Goal: Task Accomplishment & Management: Complete application form

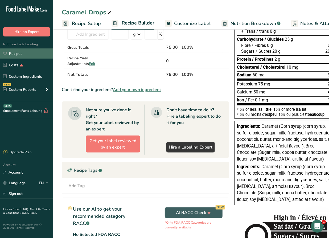
click at [22, 52] on link "Recipes" at bounding box center [26, 53] width 53 height 10
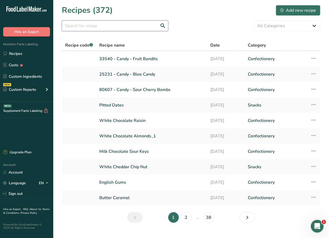
click at [143, 28] on input "text" at bounding box center [115, 25] width 106 height 11
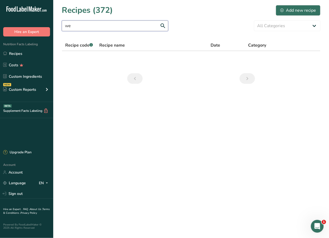
type input "w"
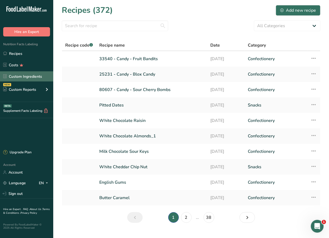
click at [32, 76] on link "Custom Ingredients" at bounding box center [26, 76] width 53 height 10
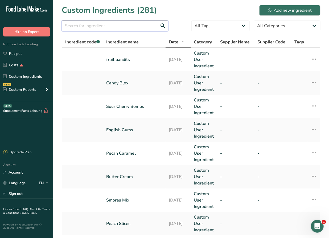
click at [97, 27] on input "text" at bounding box center [115, 25] width 106 height 11
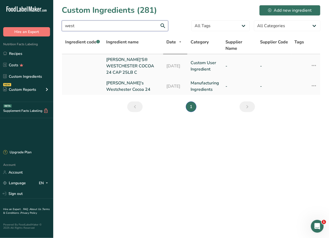
type input "west"
click at [127, 66] on link "[PERSON_NAME]'S® WESTCHESTER COCOA 24 CAP 25LB C" at bounding box center [133, 65] width 54 height 19
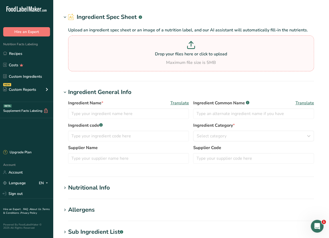
type input "[PERSON_NAME]'S® WESTCHESTER COCOA 24 CAP 25LB C"
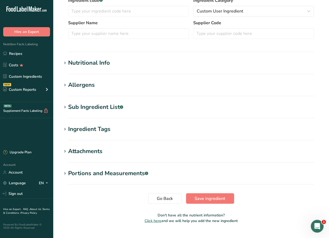
scroll to position [148, 0]
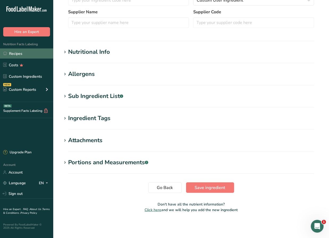
click at [27, 50] on link "Recipes" at bounding box center [26, 53] width 53 height 10
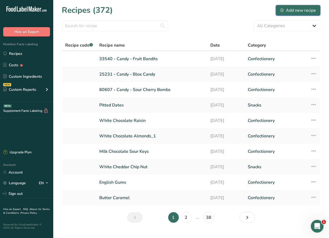
click at [308, 8] on div "Add new recipe" at bounding box center [298, 10] width 36 height 6
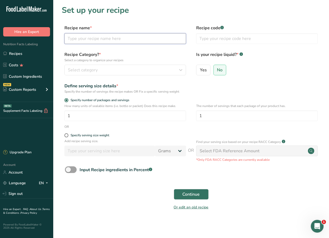
click at [85, 40] on input "text" at bounding box center [125, 38] width 122 height 11
type input "Chocolate Wafer"
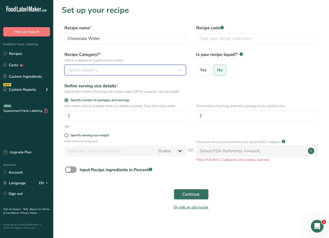
click at [88, 69] on span "Select category" at bounding box center [83, 70] width 30 height 6
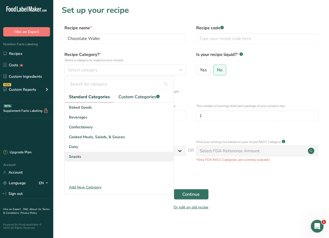
click at [84, 157] on div "Snacks" at bounding box center [119, 157] width 109 height 10
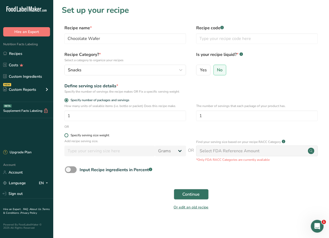
click at [89, 135] on div "Specify serving size weight" at bounding box center [89, 135] width 39 height 4
click at [68, 135] on input "Specify serving size weight" at bounding box center [65, 135] width 3 height 3
radio input "true"
radio input "false"
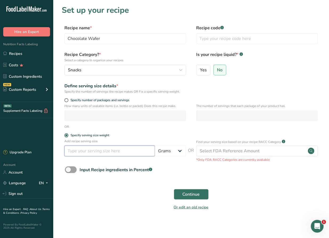
click at [79, 150] on input "number" at bounding box center [109, 150] width 90 height 11
type input "40"
click at [201, 195] on button "Continue" at bounding box center [191, 194] width 35 height 11
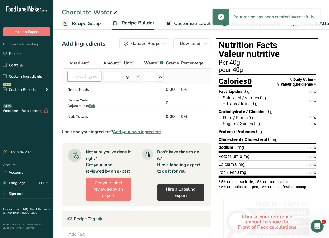
click at [91, 77] on input "text" at bounding box center [84, 76] width 34 height 11
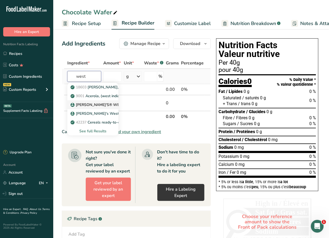
type input "west"
click at [103, 103] on p "[PERSON_NAME]'S® WESTCHESTER COCOA 24 CAP 25LB C" at bounding box center [127, 105] width 111 height 6
type input "[PERSON_NAME]'S® WESTCHESTER COCOA 24 CAP 25LB C"
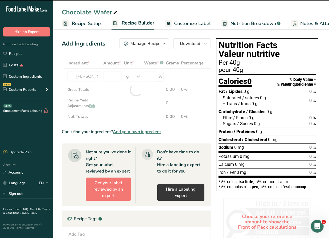
type input "0"
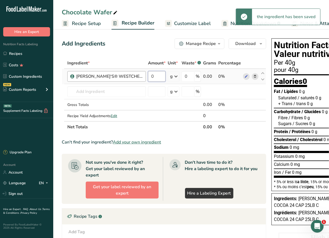
drag, startPoint x: 160, startPoint y: 76, endPoint x: 136, endPoint y: 76, distance: 23.9
click at [136, 76] on tr "[PERSON_NAME]'S® WESTCHESTER COCOA 24 CAP 25LB C 0 g Weight Units g kg mg See m…" at bounding box center [164, 76] width 204 height 15
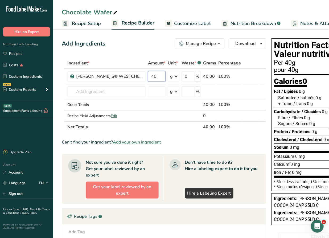
type input "40"
click at [138, 52] on div "Add Ingredients Manage Recipe Delete Recipe Duplicate Recipe Scale Recipe Save …" at bounding box center [165, 187] width 207 height 303
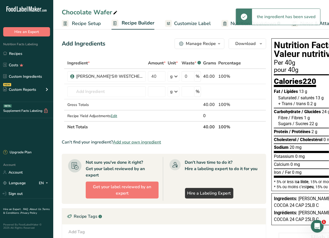
click at [187, 24] on span "Customize Label" at bounding box center [192, 23] width 37 height 7
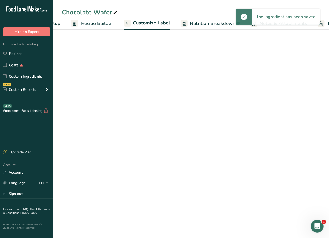
scroll to position [0, 85]
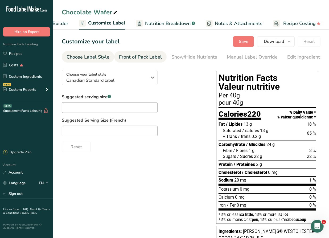
click at [136, 56] on div "Front of Pack Label" at bounding box center [140, 56] width 43 height 7
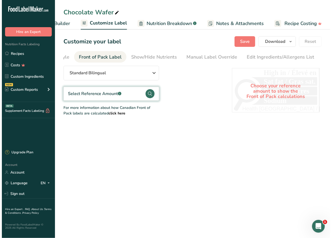
scroll to position [0, 52]
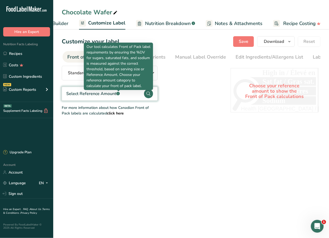
click at [119, 93] on rect at bounding box center [117, 93] width 3 height 3
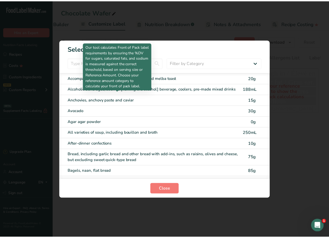
scroll to position [0, 81]
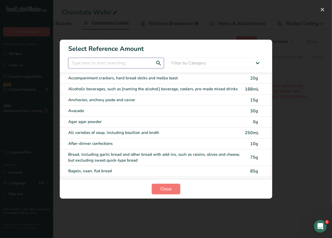
click at [127, 61] on input "FOP Category Selection Modal" at bounding box center [116, 63] width 96 height 11
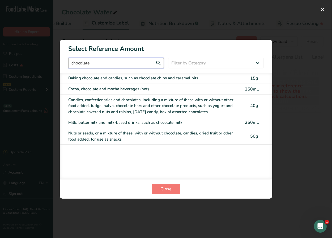
type input "chocolate"
click at [133, 76] on div "Baking chocolate and candies, such as chocolate chips and caramel bits" at bounding box center [155, 78] width 174 height 6
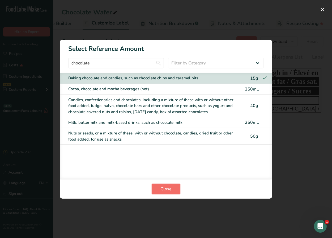
click at [173, 188] on button "Close" at bounding box center [166, 189] width 29 height 11
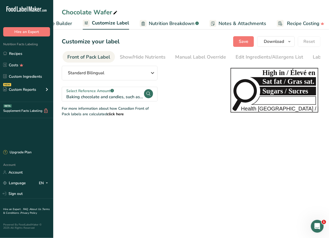
drag, startPoint x: 190, startPoint y: 142, endPoint x: 190, endPoint y: 132, distance: 10.6
click at [191, 135] on main "Chocolate Wafer Recipe Setup Recipe Builder Customize Label Nutrition Breakdown…" at bounding box center [164, 119] width 329 height 238
click at [247, 42] on span "Save" at bounding box center [244, 41] width 10 height 6
click at [137, 55] on div "Show/Hide Nutrients" at bounding box center [143, 56] width 46 height 7
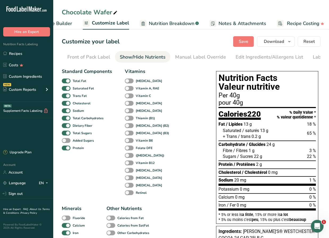
scroll to position [0, 79]
click at [164, 58] on div "Manual Label Override" at bounding box center [173, 56] width 51 height 7
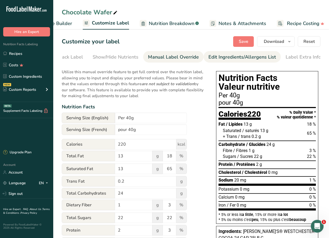
click at [220, 58] on div "Edit Ingredients/Allergens List" at bounding box center [242, 56] width 68 height 7
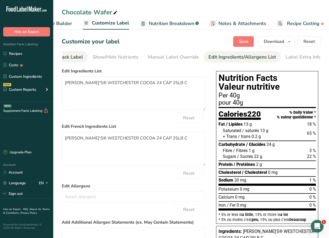
click at [75, 56] on div "Front of Pack Label" at bounding box center [61, 56] width 43 height 7
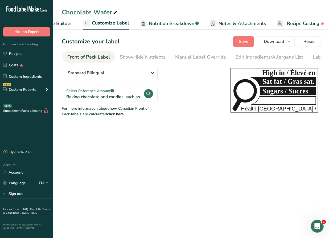
click at [66, 24] on span "Recipe Builder" at bounding box center [56, 23] width 32 height 7
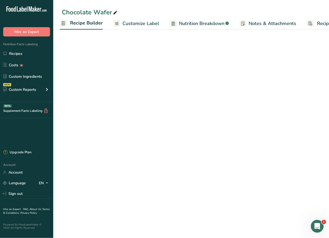
scroll to position [0, 51]
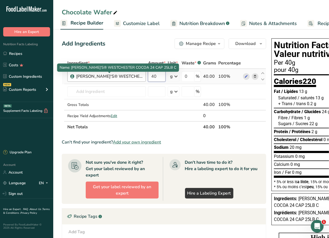
drag, startPoint x: 148, startPoint y: 76, endPoint x: 137, endPoint y: 73, distance: 10.7
click at [137, 73] on tr "[PERSON_NAME]'S® WESTCHESTER COCOA 24 CAP 25LB C 40 g Weight Units g kg mg See …" at bounding box center [164, 76] width 204 height 15
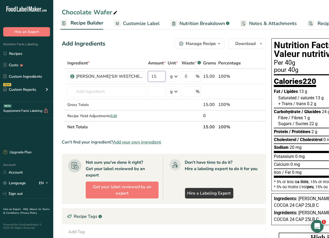
type input "15"
click at [136, 46] on div "Add Ingredients Manage Recipe Delete Recipe Duplicate Recipe Scale Recipe Save …" at bounding box center [164, 43] width 204 height 11
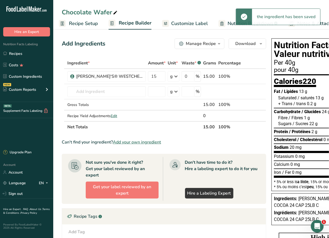
scroll to position [0, 0]
click at [80, 24] on span "Recipe Setup" at bounding box center [86, 23] width 29 height 7
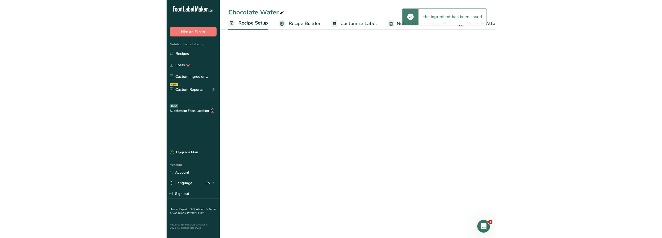
scroll to position [0, 2]
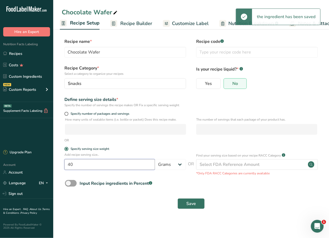
drag, startPoint x: 84, startPoint y: 163, endPoint x: 32, endPoint y: 161, distance: 51.6
click at [32, 161] on div ".a-20{fill:#fff;} Hire an Expert Nutrition Facts Labeling Recipes Costs Custom …" at bounding box center [164, 119] width 329 height 238
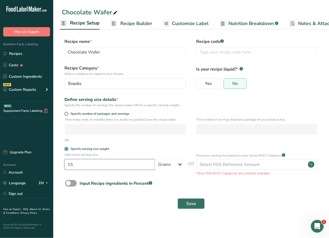
type input "15"
drag, startPoint x: 107, startPoint y: 235, endPoint x: 115, endPoint y: 232, distance: 8.3
click at [107, 235] on main "Chocolate Wafer Recipe Setup Recipe Builder Customize Label Nutrition Breakdown…" at bounding box center [164, 119] width 329 height 238
click at [193, 203] on span "Save" at bounding box center [191, 203] width 10 height 6
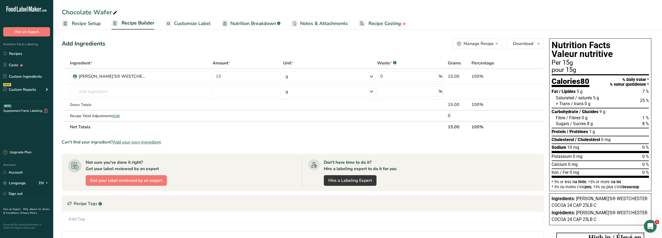
click at [139, 26] on span "Recipe Builder" at bounding box center [138, 22] width 33 height 7
click at [181, 24] on span "Customize Label" at bounding box center [192, 23] width 37 height 7
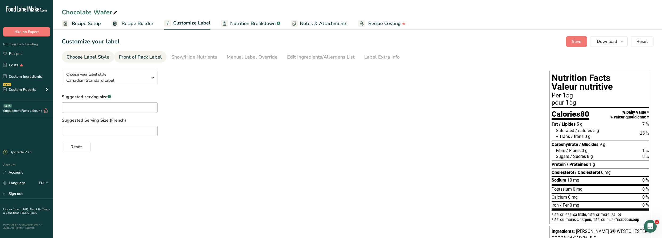
click at [152, 55] on div "Front of Pack Label" at bounding box center [140, 56] width 43 height 7
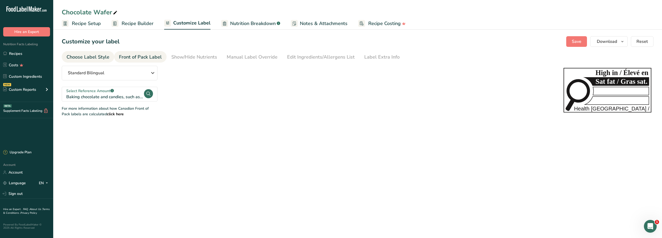
click at [90, 57] on div "Choose Label Style" at bounding box center [87, 56] width 43 height 7
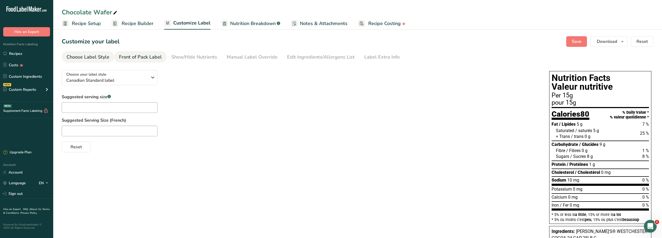
click at [145, 59] on div "Front of Pack Label" at bounding box center [140, 56] width 43 height 7
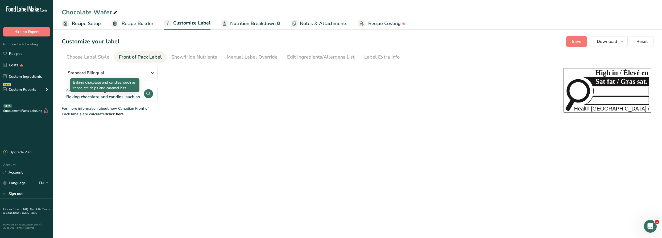
click at [99, 94] on div "Baking chocolate and candies, such as chocolate chips and caramel bits" at bounding box center [104, 97] width 77 height 6
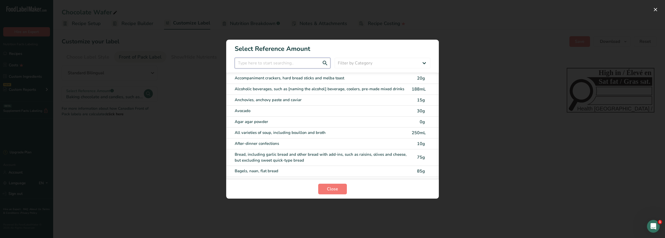
click at [261, 62] on input "FOP Category Selection Modal" at bounding box center [283, 63] width 96 height 11
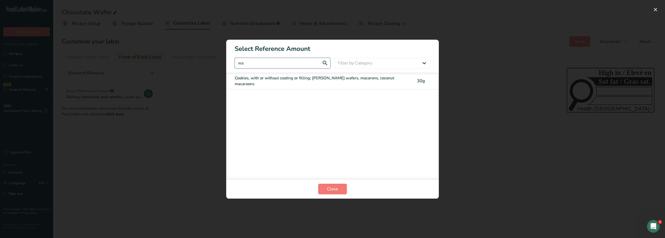
type input "w"
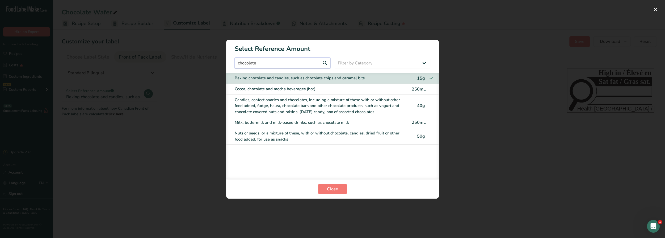
type input "chocolate"
click at [318, 78] on div "Baking chocolate and candies, such as chocolate chips and caramel bits" at bounding box center [322, 78] width 174 height 6
click at [328, 188] on span "Close" at bounding box center [332, 189] width 11 height 6
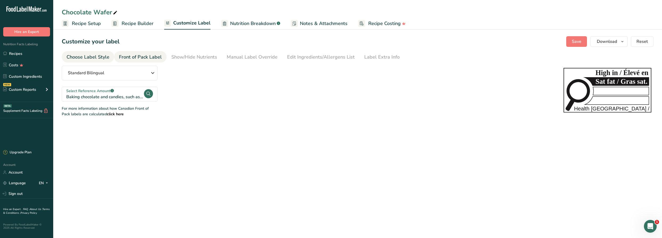
click at [87, 57] on div "Choose Label Style" at bounding box center [87, 56] width 43 height 7
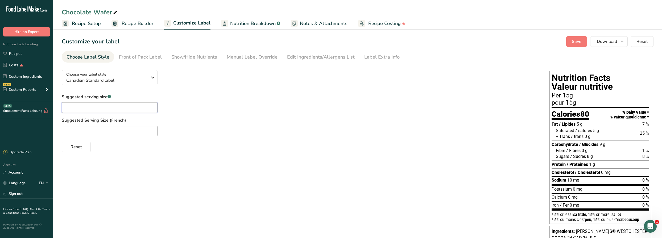
click at [85, 110] on input "text" at bounding box center [110, 107] width 96 height 11
type input "1"
type input "2"
type input "1 Piece"
paste input "Morceau"
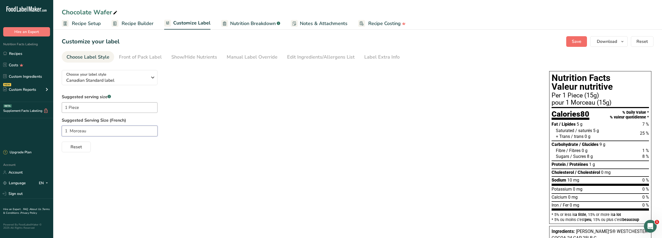
type input "1 Morceau"
click at [328, 39] on span "Save" at bounding box center [577, 41] width 10 height 6
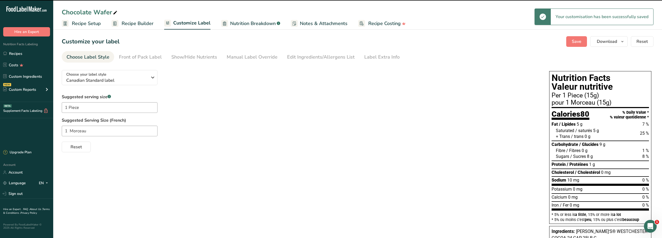
click at [138, 25] on span "Recipe Builder" at bounding box center [138, 23] width 32 height 7
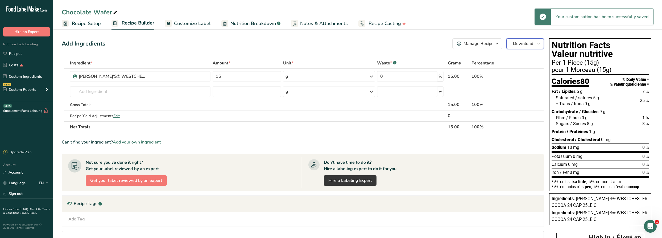
click at [328, 43] on span "Download" at bounding box center [523, 43] width 20 height 6
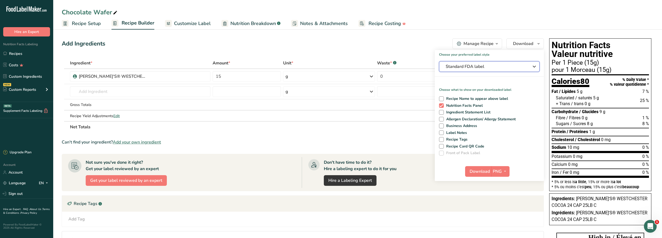
click at [328, 70] on button "Standard FDA label" at bounding box center [489, 66] width 101 height 11
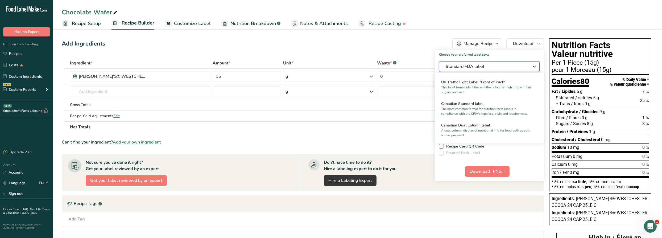
scroll to position [193, 0]
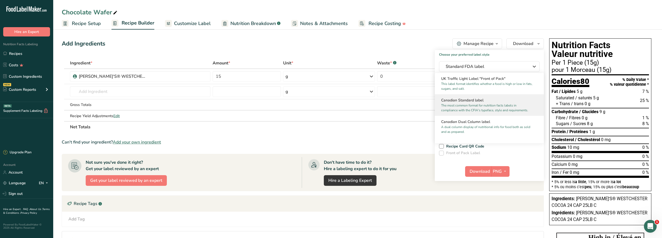
click at [328, 110] on p "The most common format for nutrition facts labels in compliance with the CFIA's…" at bounding box center [486, 108] width 91 height 10
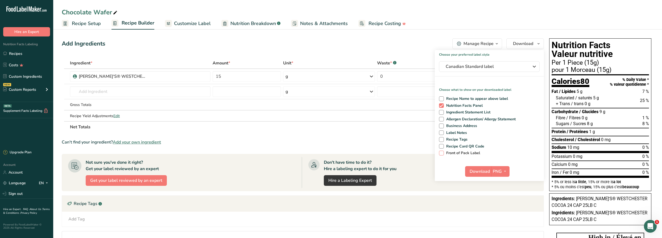
click at [328, 152] on span "Front of Pack Label" at bounding box center [462, 153] width 36 height 5
click at [328, 152] on input "Front of Pack Label" at bounding box center [440, 152] width 3 height 3
checkbox input "true"
click at [328, 170] on span "Download" at bounding box center [479, 171] width 20 height 6
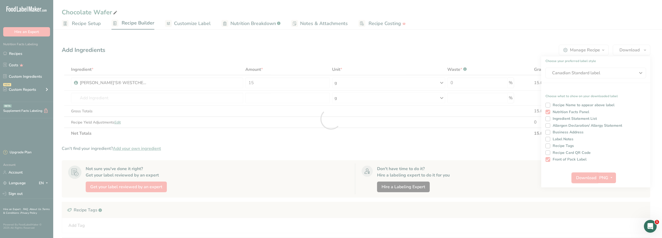
scroll to position [0, 0]
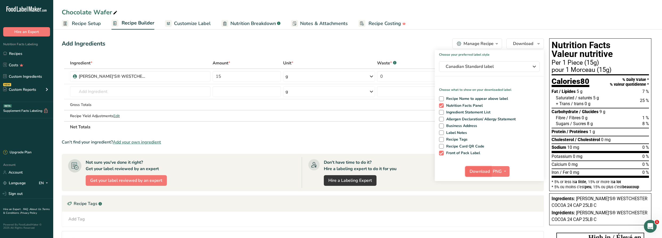
click at [328, 172] on span "Download" at bounding box center [479, 171] width 20 height 6
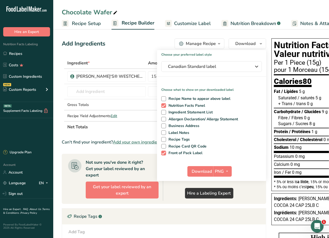
click at [105, 49] on div "Add Ingredients Manage Recipe Delete Recipe Duplicate Recipe Scale Recipe Save …" at bounding box center [165, 187] width 207 height 303
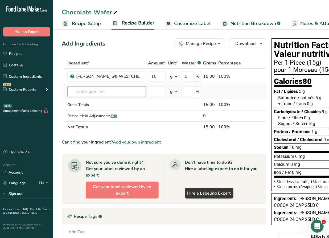
drag, startPoint x: 127, startPoint y: 93, endPoint x: 123, endPoint y: 94, distance: 3.7
click at [126, 93] on input "text" at bounding box center [106, 91] width 78 height 11
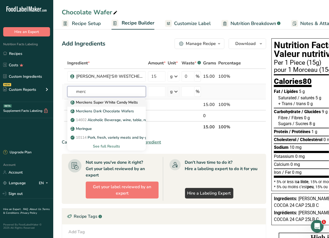
type input "merc"
click at [123, 103] on p "Merckens Super White Candy Melts" at bounding box center [105, 102] width 66 height 6
type input "Merckens Super White Candy Melts"
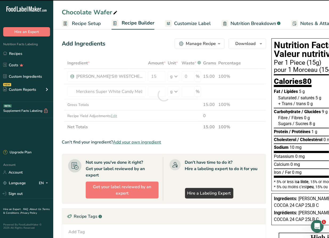
type input "0"
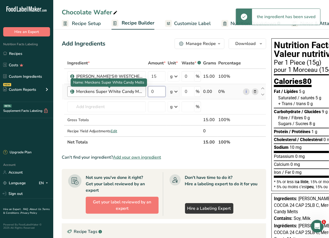
drag, startPoint x: 146, startPoint y: 88, endPoint x: 147, endPoint y: 85, distance: 3.5
click at [142, 88] on tr "Merckens Super White Candy Melts 0 g Weight Units g kg mg See more Volume Units…" at bounding box center [164, 91] width 204 height 15
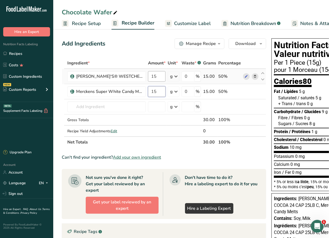
type input "15"
click at [155, 76] on div "Ingredient * Amount * Unit * Waste * .a-a{fill:#347362;}.b-a{fill:#fff;} Grams …" at bounding box center [164, 102] width 204 height 90
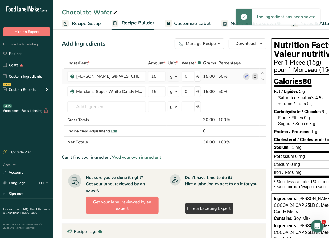
click at [253, 77] on div "Ingredient * Amount * Unit * Waste * .a-a{fill:#347362;}.b-a{fill:#fff;} Grams …" at bounding box center [164, 102] width 204 height 90
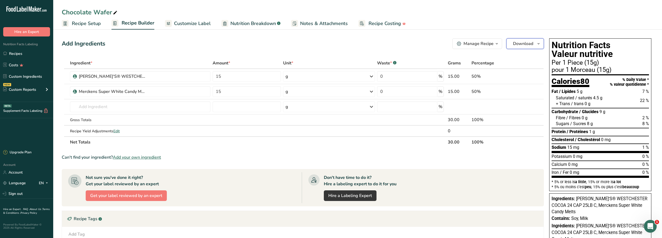
click at [328, 46] on span "Download" at bounding box center [523, 43] width 20 height 6
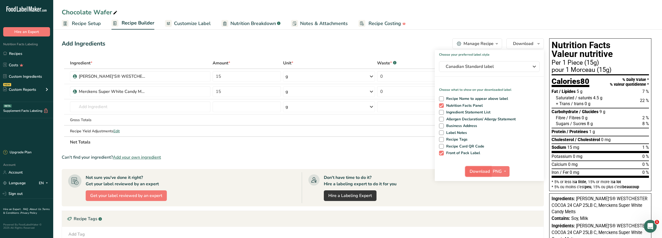
click at [328, 171] on span "Download" at bounding box center [479, 171] width 20 height 6
drag, startPoint x: 296, startPoint y: 39, endPoint x: 323, endPoint y: 54, distance: 30.6
click at [297, 39] on div "Add Ingredients Manage Recipe Delete Recipe Duplicate Recipe Scale Recipe Save …" at bounding box center [303, 43] width 482 height 11
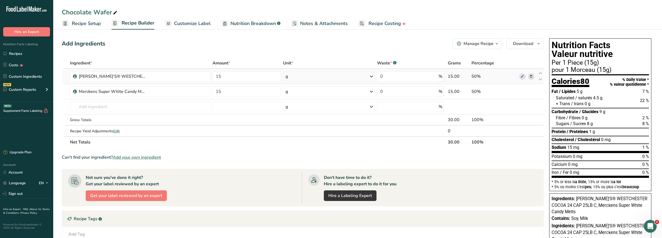
click at [328, 76] on icon at bounding box center [531, 77] width 4 height 6
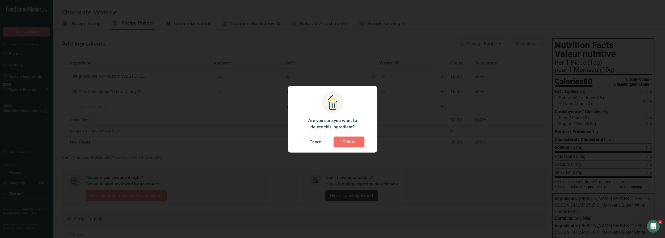
click at [328, 142] on button "Delete" at bounding box center [349, 141] width 31 height 11
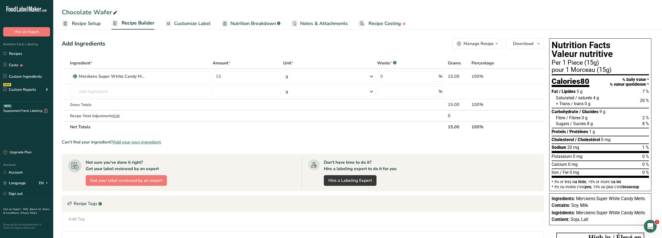
click at [328, 137] on section "Ingredient * Amount * Unit * Waste * .a-a{fill:#347362;}.b-a{fill:#fff;} Grams …" at bounding box center [303, 184] width 482 height 255
click at [328, 41] on span "Download" at bounding box center [523, 43] width 20 height 6
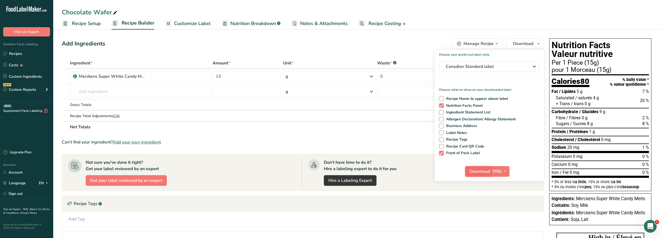
click at [328, 170] on span "Download" at bounding box center [479, 171] width 20 height 6
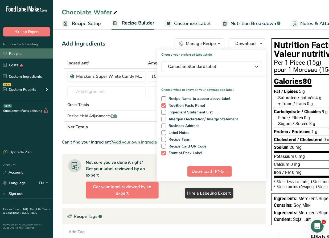
click at [24, 52] on link "Recipes" at bounding box center [26, 53] width 53 height 10
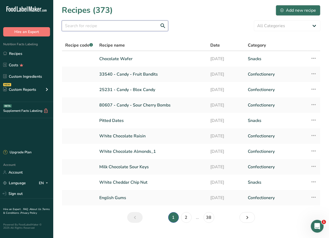
click at [131, 27] on input "text" at bounding box center [115, 25] width 106 height 11
type input "jujubes"
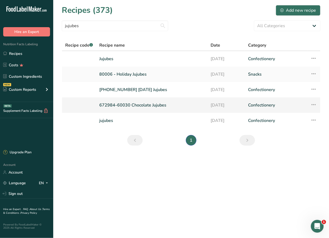
click at [153, 107] on link "672984-60030 Chocolate Jujubes" at bounding box center [151, 104] width 105 height 11
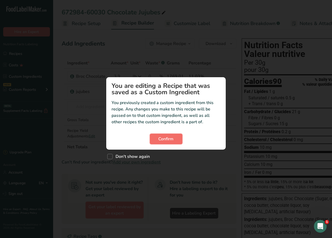
click at [167, 140] on span "Confirm" at bounding box center [166, 139] width 15 height 6
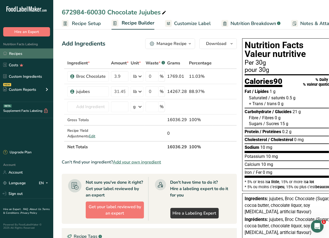
click at [22, 55] on link "Recipes" at bounding box center [26, 53] width 53 height 10
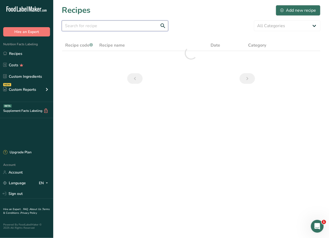
click at [90, 26] on input "text" at bounding box center [115, 25] width 106 height 11
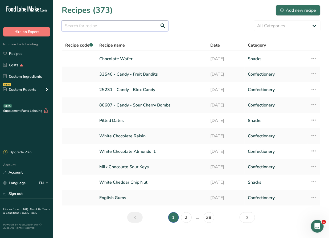
type input "j"
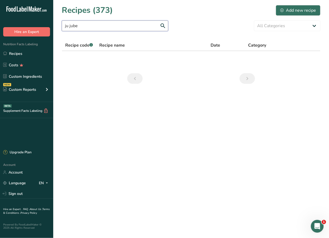
drag, startPoint x: 89, startPoint y: 24, endPoint x: 39, endPoint y: 28, distance: 50.1
click at [39, 28] on div ".a-20{fill:#fff;} Hire an Expert Nutrition Facts Labeling Recipes Costs Custom …" at bounding box center [164, 119] width 329 height 238
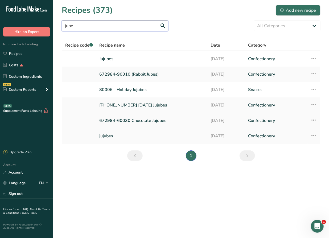
type input "jube"
click at [137, 121] on link "672984-60030 Chocolate Jujubes" at bounding box center [151, 120] width 105 height 11
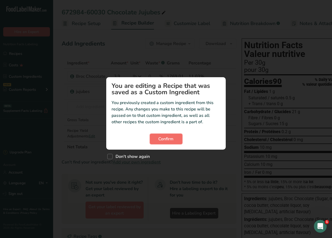
click at [160, 137] on span "Confirm" at bounding box center [166, 139] width 15 height 6
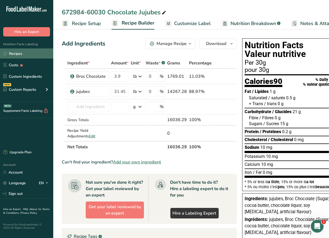
click at [26, 52] on link "Recipes" at bounding box center [26, 53] width 53 height 10
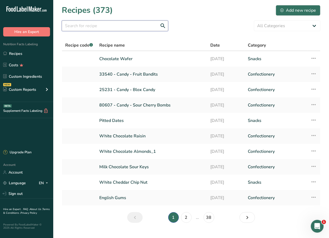
click at [106, 27] on input "text" at bounding box center [115, 25] width 106 height 11
type input "chocolate"
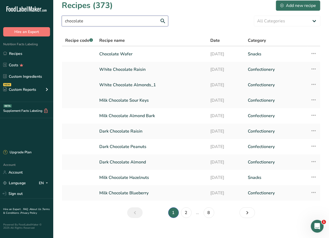
scroll to position [10, 0]
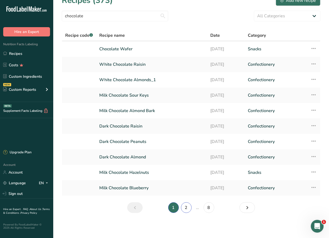
click at [188, 208] on link "2" at bounding box center [186, 207] width 11 height 11
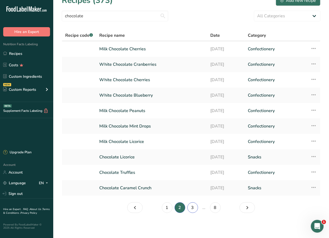
click at [192, 204] on link "3" at bounding box center [192, 207] width 11 height 11
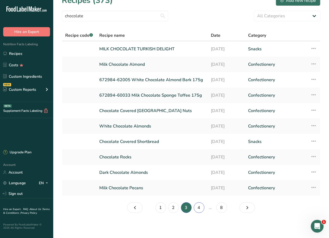
click at [203, 207] on link "4" at bounding box center [199, 207] width 11 height 11
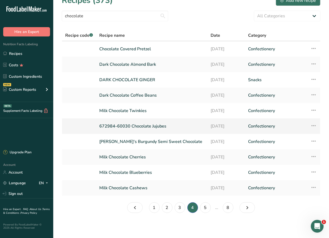
click at [145, 125] on link "672984-60030 Chocolate Jujubes" at bounding box center [151, 125] width 105 height 11
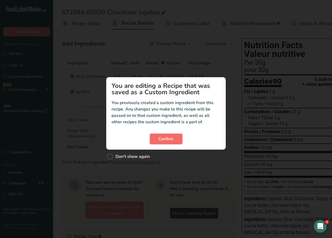
click at [164, 139] on span "Confirm" at bounding box center [166, 139] width 15 height 6
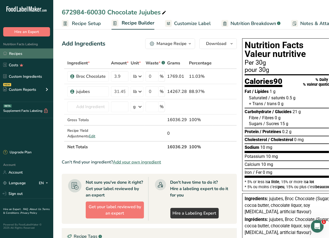
click at [34, 53] on link "Recipes" at bounding box center [26, 53] width 53 height 10
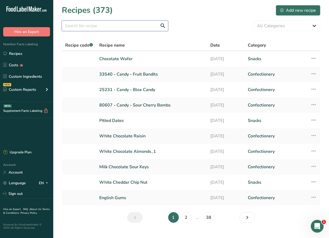
click at [111, 29] on input "text" at bounding box center [115, 25] width 106 height 11
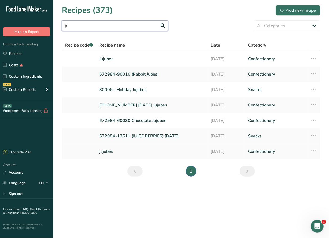
type input "ju"
click at [143, 152] on link "jujubes" at bounding box center [151, 151] width 105 height 11
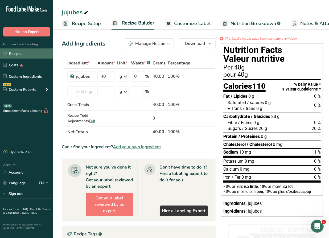
click at [13, 55] on link "Recipes" at bounding box center [26, 53] width 53 height 10
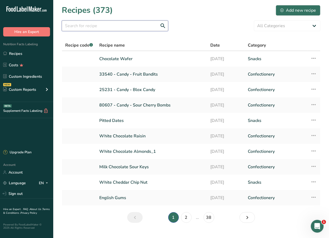
click at [109, 27] on input "text" at bounding box center [115, 25] width 106 height 11
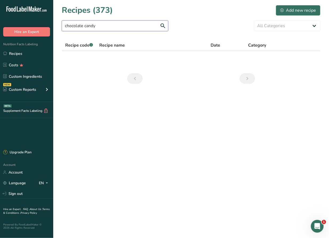
drag, startPoint x: 97, startPoint y: 24, endPoint x: 55, endPoint y: 26, distance: 42.1
click at [55, 26] on section "Recipes (373) Add new recipe chocolate candy All Categories Baked Goods Beverag…" at bounding box center [191, 46] width 276 height 92
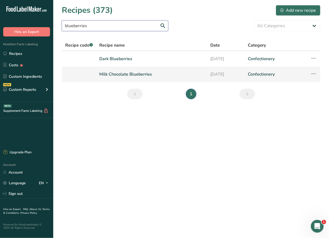
type input "blueberries"
click at [129, 72] on link "Milk Chocolate Blueberries" at bounding box center [151, 74] width 105 height 11
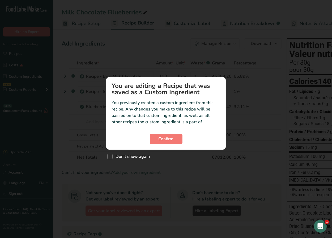
click at [170, 144] on section "You are editing a Recipe that was saved as a Custom Ingredient You previously c…" at bounding box center [166, 113] width 120 height 72
click at [166, 140] on span "Confirm" at bounding box center [166, 139] width 15 height 6
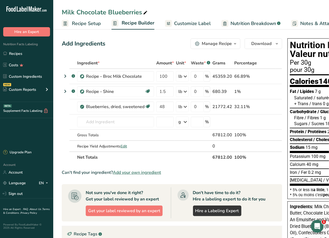
click at [233, 43] on icon "button" at bounding box center [235, 43] width 4 height 7
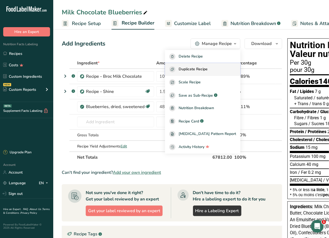
click at [207, 70] on span "Duplicate Recipe" at bounding box center [192, 69] width 29 height 6
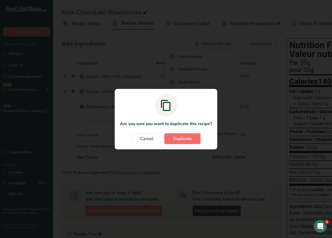
click at [172, 141] on button "Duplicate" at bounding box center [183, 138] width 36 height 11
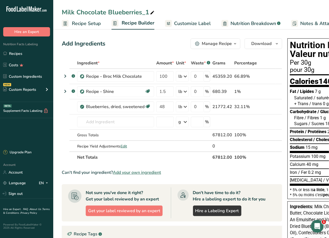
click at [152, 11] on icon at bounding box center [152, 12] width 5 height 7
click at [109, 14] on input "Milk Chocolate Blueberries_1" at bounding box center [191, 12] width 259 height 10
type input "Milk Chocolate Ju Jubes"
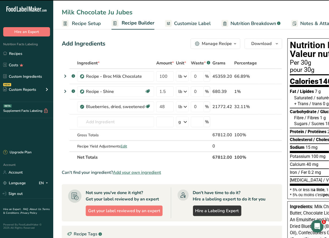
click at [128, 49] on div "Add Ingredients Manage Recipe Delete Recipe Duplicate Recipe Scale Recipe Save …" at bounding box center [172, 43] width 220 height 11
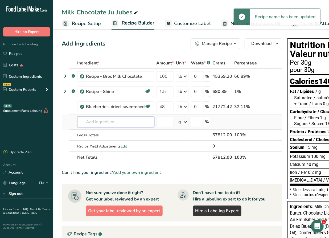
click at [120, 122] on input "text" at bounding box center [115, 121] width 77 height 11
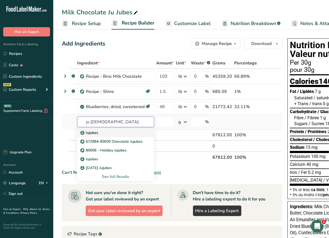
type input "ju jubes"
click at [114, 132] on div "Jujubes" at bounding box center [111, 133] width 60 height 6
type input "Jujubes"
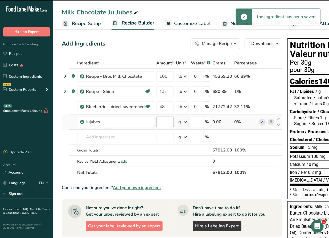
type input "0"
drag, startPoint x: 164, startPoint y: 122, endPoint x: 144, endPoint y: 123, distance: 19.2
click at [142, 123] on tr "Jujubes 0 g Weight Units g kg mg See more Volume Units l Volume units require a…" at bounding box center [172, 121] width 220 height 15
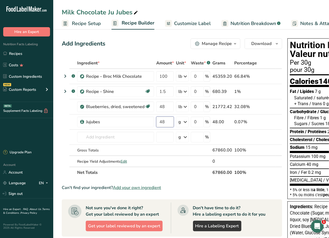
type input "48"
click at [184, 120] on div "Ingredient * Amount * Unit * Waste * .a-a{fill:#347362;}.b-a{fill:#fff;} Grams …" at bounding box center [172, 117] width 220 height 120
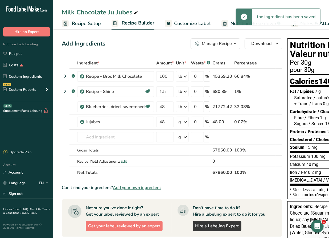
click at [182, 121] on icon at bounding box center [185, 122] width 6 height 10
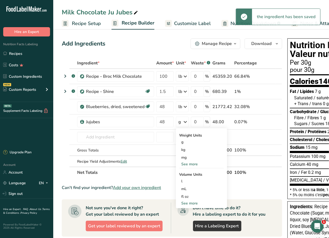
click at [185, 164] on div "See more" at bounding box center [201, 164] width 45 height 6
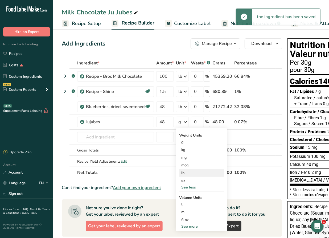
click at [190, 173] on div "lb" at bounding box center [201, 173] width 45 height 8
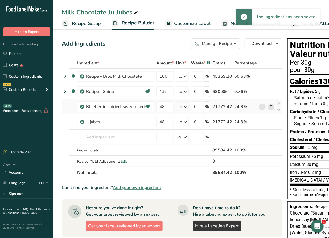
click at [269, 107] on icon at bounding box center [271, 107] width 4 height 6
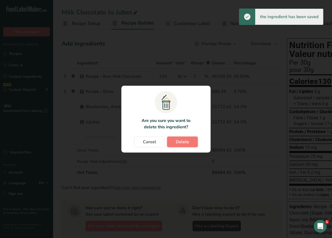
drag, startPoint x: 188, startPoint y: 146, endPoint x: 189, endPoint y: 142, distance: 3.6
click at [188, 144] on button "Delete" at bounding box center [182, 141] width 31 height 11
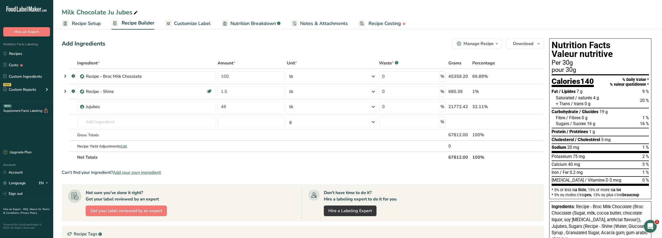
click at [81, 22] on span "Recipe Setup" at bounding box center [86, 23] width 29 height 7
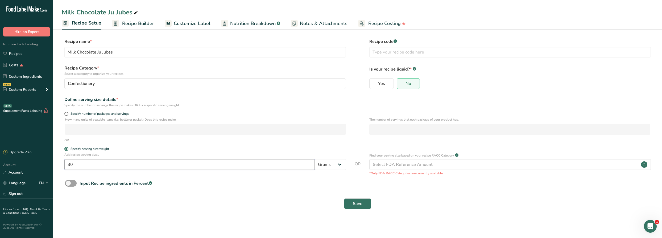
drag, startPoint x: 61, startPoint y: 161, endPoint x: 57, endPoint y: 160, distance: 5.0
click at [57, 160] on section "Recipe name * Milk Chocolate Ju Jubes Recipe code .a-a{fill:#347362;}.b-a{fill:…" at bounding box center [357, 124] width 609 height 193
type input "40"
click at [328, 203] on span "Save" at bounding box center [358, 203] width 10 height 6
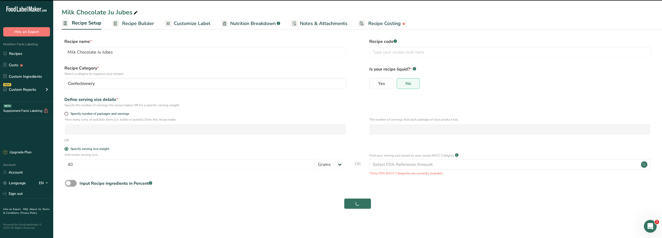
click at [139, 22] on span "Recipe Builder" at bounding box center [138, 23] width 32 height 7
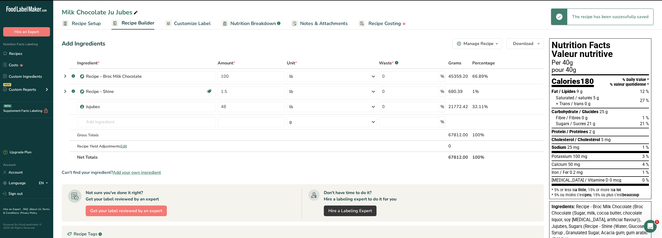
click at [185, 26] on span "Customize Label" at bounding box center [192, 23] width 37 height 7
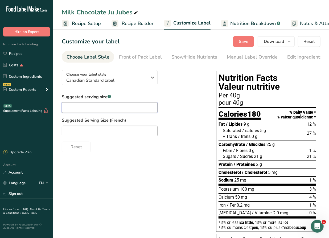
click at [95, 110] on input "text" at bounding box center [110, 107] width 96 height 11
type input "4 Pieces"
click at [98, 129] on input "text" at bounding box center [110, 131] width 96 height 11
paste input "Pièces"
type input "4 Pièces"
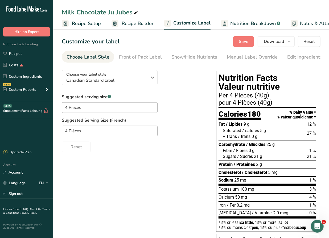
drag, startPoint x: 115, startPoint y: 164, endPoint x: 118, endPoint y: 163, distance: 3.0
click at [115, 164] on div "Choose your label style Canadian Standard label USA (FDA) Standard FDA label Ta…" at bounding box center [191, 195] width 259 height 258
click at [243, 44] on span "Save" at bounding box center [244, 41] width 10 height 6
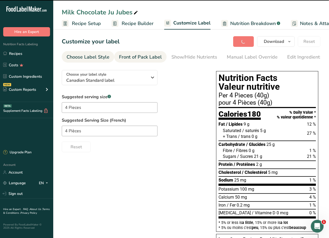
click at [131, 56] on div "Front of Pack Label" at bounding box center [140, 56] width 43 height 7
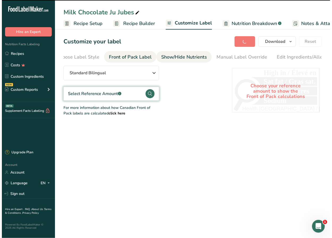
scroll to position [0, 52]
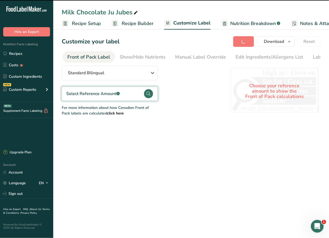
click at [98, 98] on div "Select Reference Amount .a-a{fill:#347362;}.b-a{fill:#fff;}" at bounding box center [92, 93] width 53 height 9
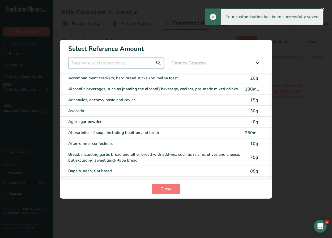
click at [107, 64] on input "FOP Category Selection Modal" at bounding box center [116, 63] width 96 height 11
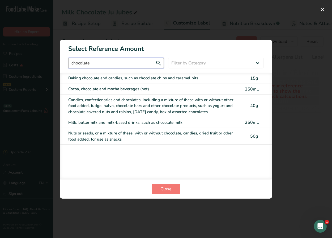
type input "chocolate"
click at [149, 107] on div "Candies, confectionaries and chocolates, including a mixture of these with or w…" at bounding box center [155, 106] width 174 height 18
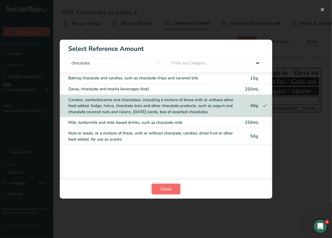
click at [177, 187] on button "Close" at bounding box center [166, 189] width 29 height 11
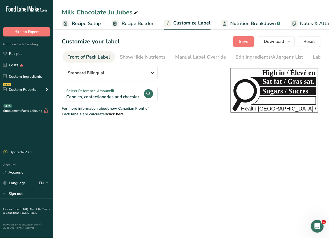
click at [242, 42] on span "Save" at bounding box center [244, 41] width 10 height 6
click at [84, 25] on span "Recipe Setup" at bounding box center [86, 23] width 29 height 7
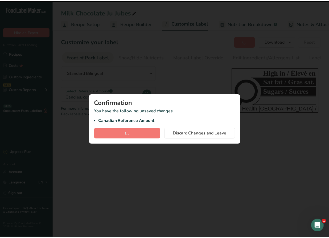
scroll to position [0, 2]
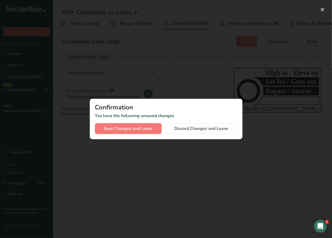
click at [143, 127] on span "Save Changes and Leave" at bounding box center [128, 128] width 49 height 6
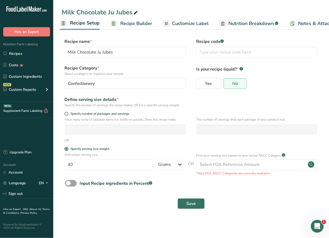
click at [118, 20] on link "Recipe Builder" at bounding box center [131, 24] width 42 height 12
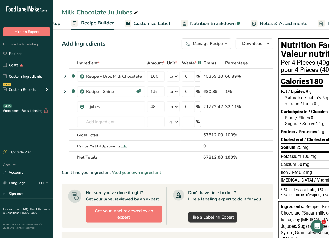
scroll to position [0, 51]
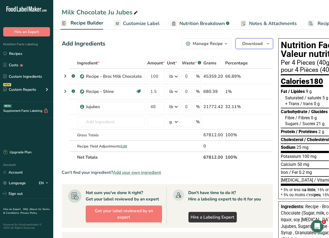
click at [257, 45] on span "Download" at bounding box center [252, 43] width 20 height 6
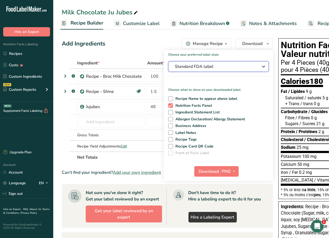
click at [225, 65] on span "Standard FDA label" at bounding box center [215, 66] width 80 height 6
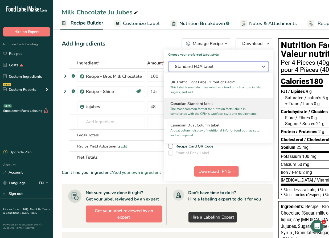
scroll to position [193, 0]
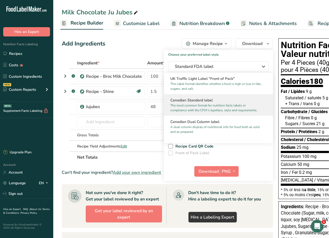
click at [220, 111] on p "The most common format for nutrition facts labels in compliance with the CFIA's…" at bounding box center [215, 108] width 91 height 10
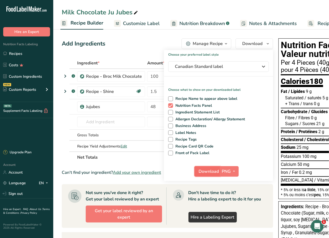
click at [203, 167] on button "Download" at bounding box center [207, 171] width 26 height 11
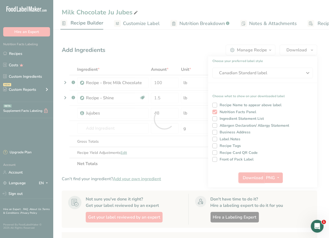
scroll to position [0, 0]
